Goal: Connect with others: Connect with others

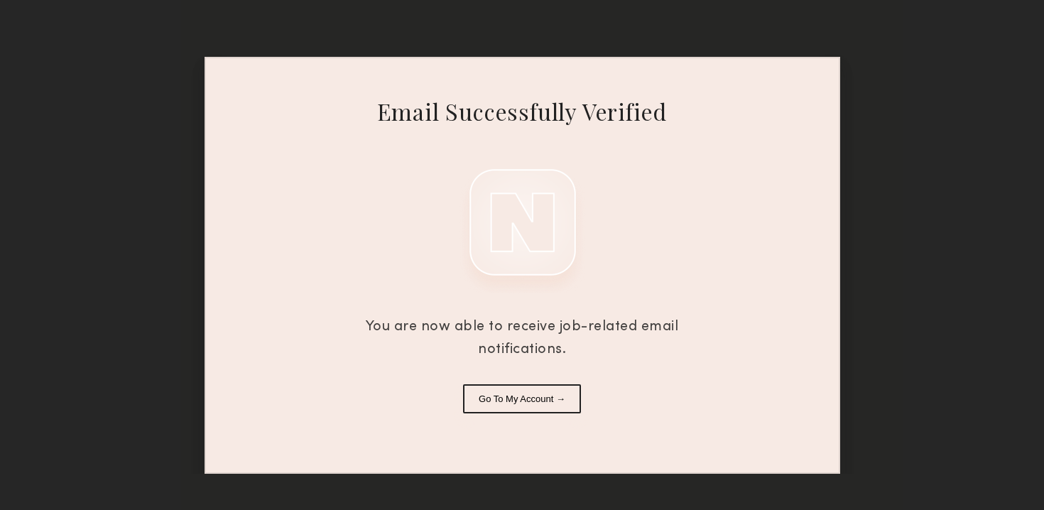
click at [523, 415] on div "Email Successfully Verified You are now able to receive job-related email notif…" at bounding box center [523, 265] width 636 height 417
click at [506, 400] on button "Go To My Account →" at bounding box center [522, 398] width 118 height 29
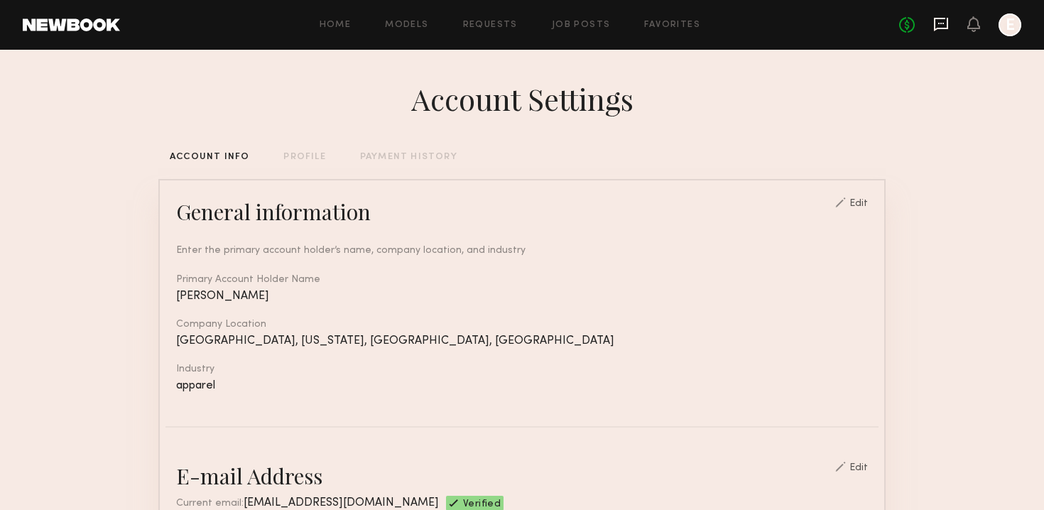
click at [948, 23] on icon at bounding box center [941, 24] width 14 height 13
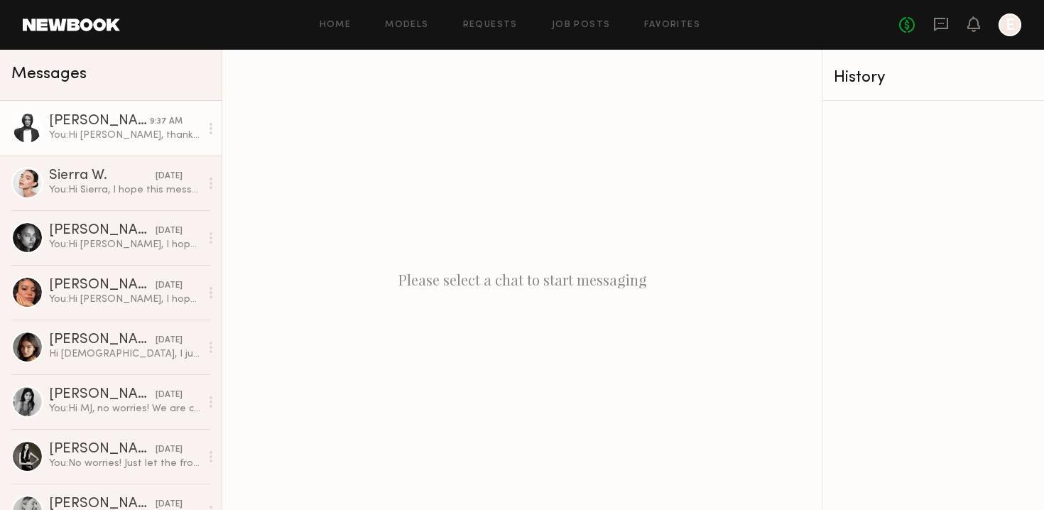
click at [104, 137] on div "You: Hi [PERSON_NAME], thank you so much for you reply! Would you be able to co…" at bounding box center [124, 135] width 151 height 13
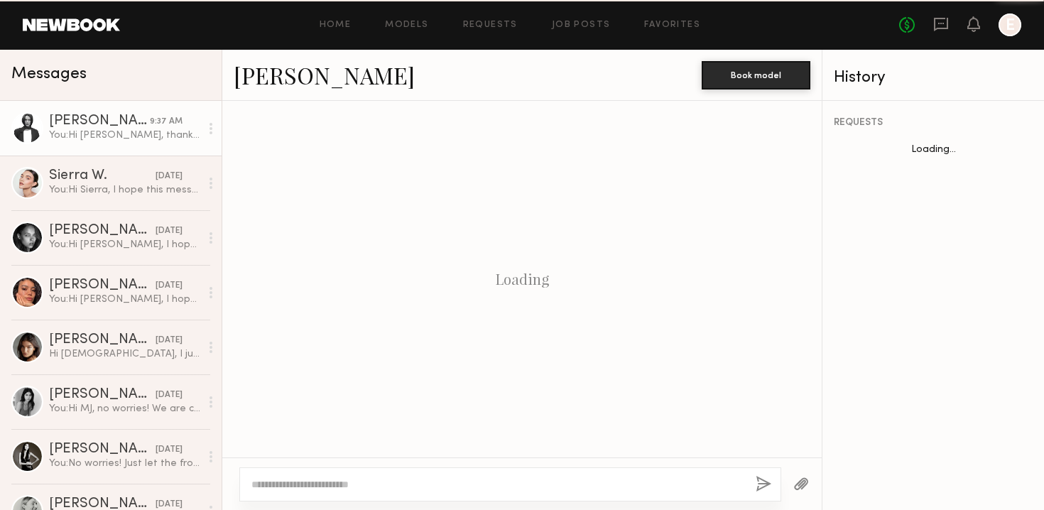
scroll to position [815, 0]
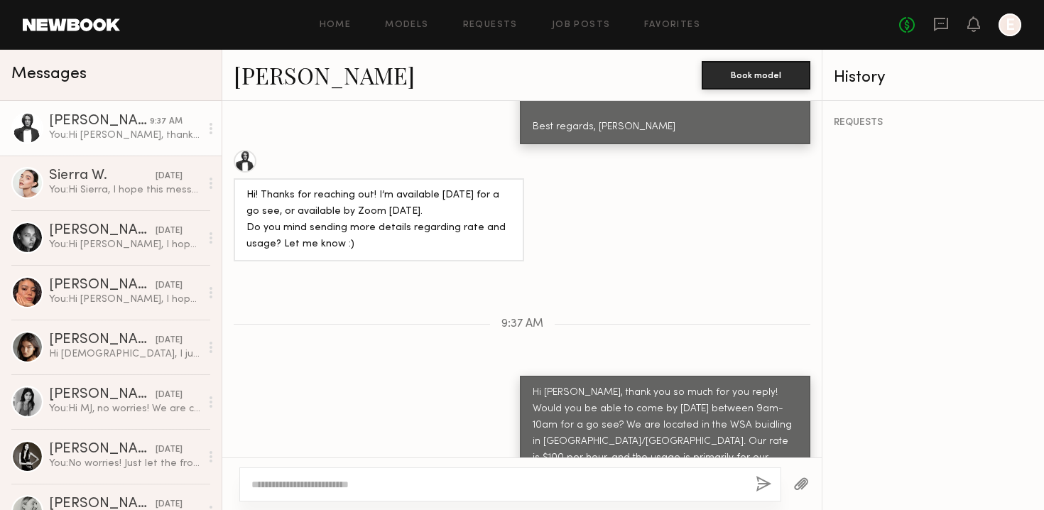
click at [246, 66] on link "[PERSON_NAME]" at bounding box center [324, 75] width 181 height 31
